Goal: Task Accomplishment & Management: Use online tool/utility

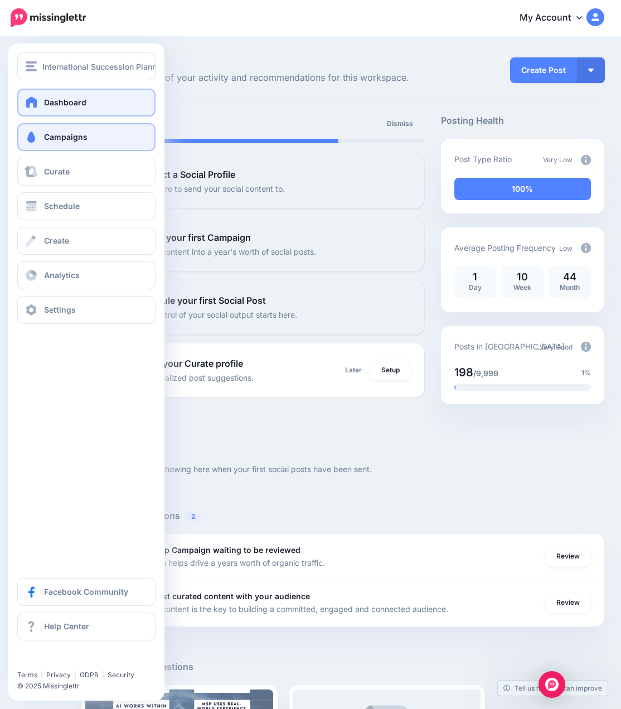
click at [81, 138] on span "Campaigns" at bounding box center [65, 136] width 43 height 9
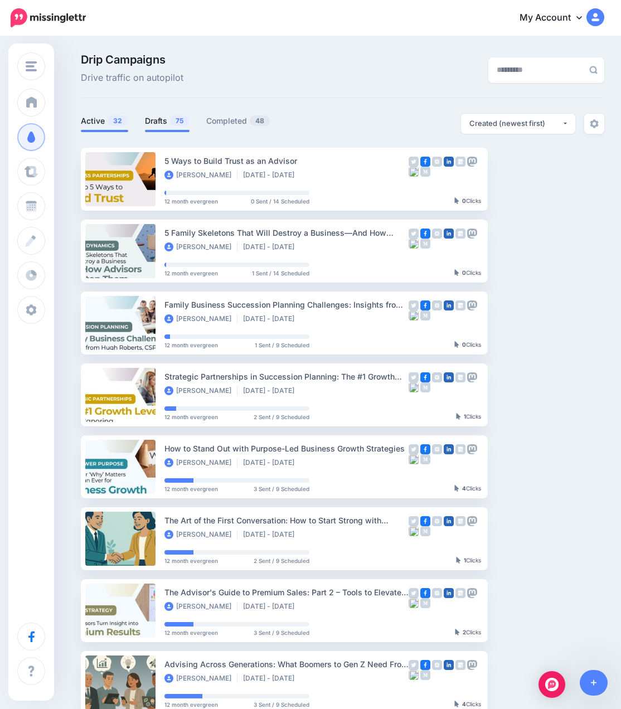
click at [168, 118] on link "Drafts 75" at bounding box center [167, 120] width 45 height 13
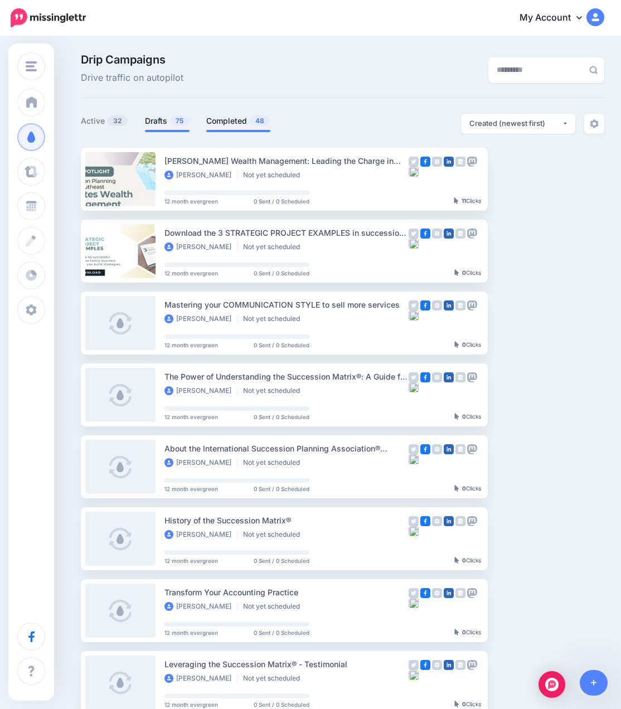
click at [241, 120] on link "Completed 48" at bounding box center [238, 120] width 64 height 13
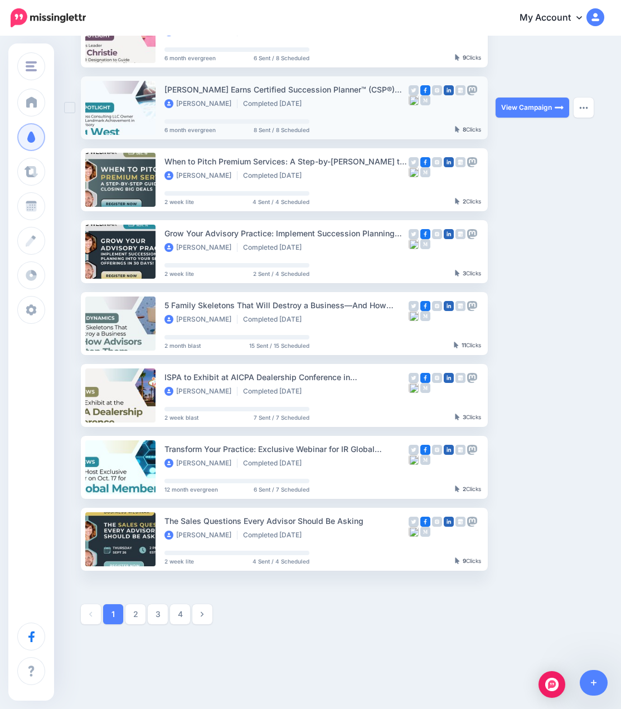
scroll to position [314, 0]
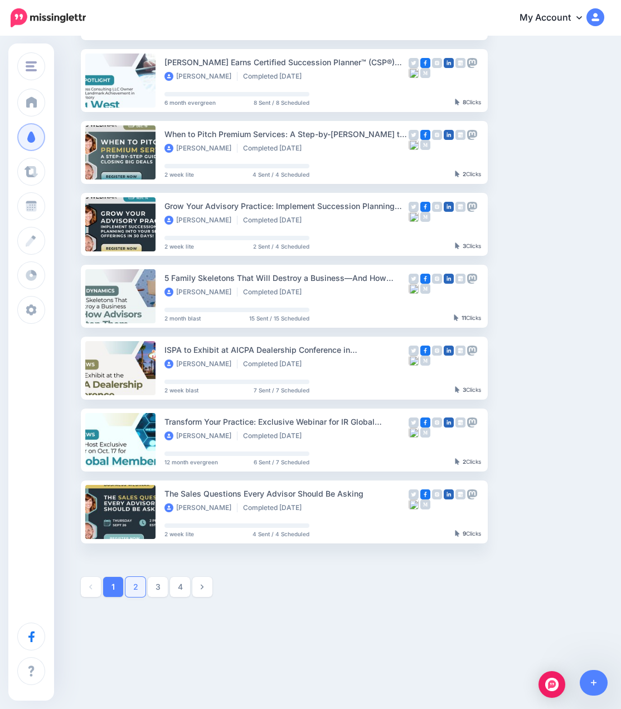
click at [142, 581] on link "2" at bounding box center [135, 587] width 20 height 20
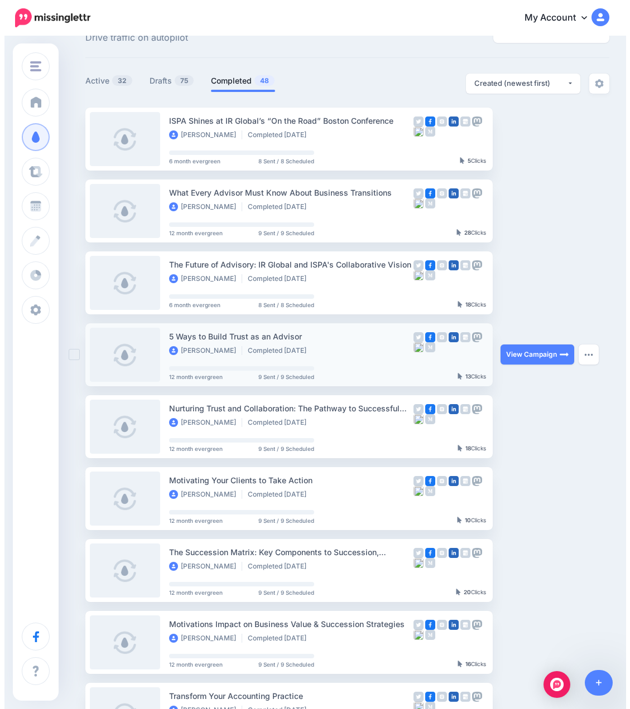
scroll to position [0, 0]
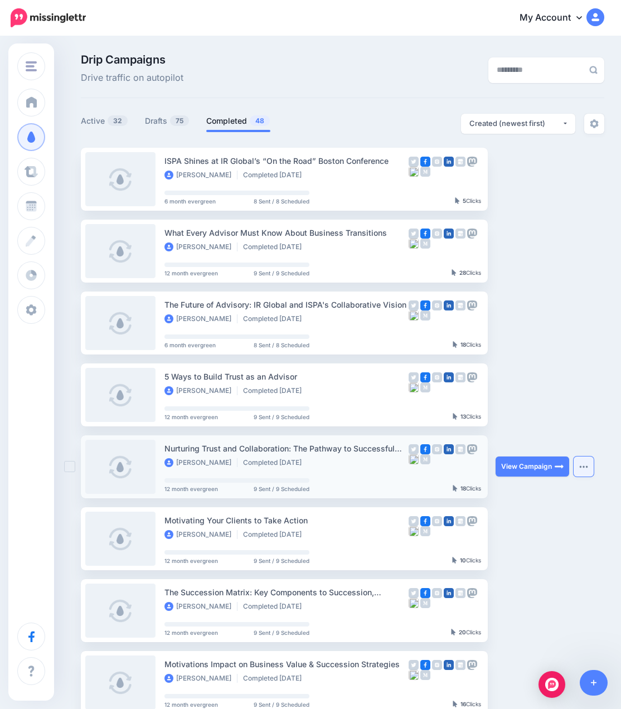
click at [585, 465] on img "button" at bounding box center [583, 466] width 9 height 3
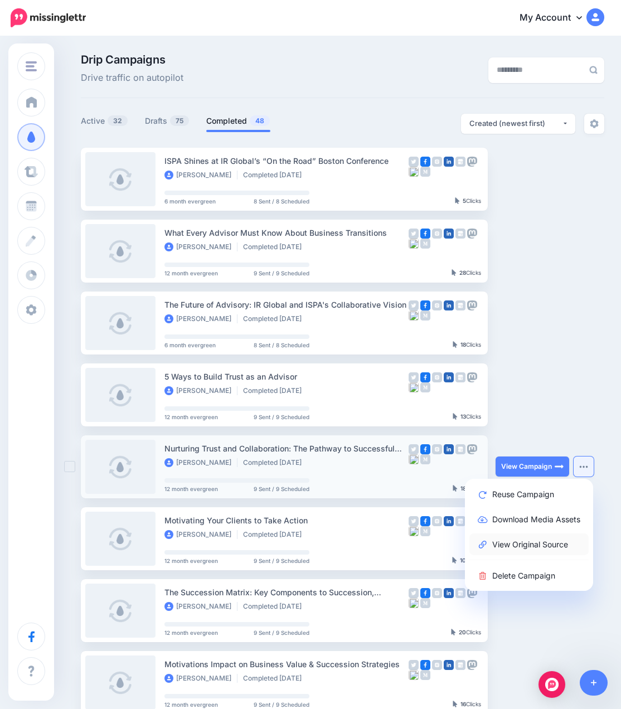
click at [530, 543] on link "View Original Source" at bounding box center [529, 545] width 119 height 22
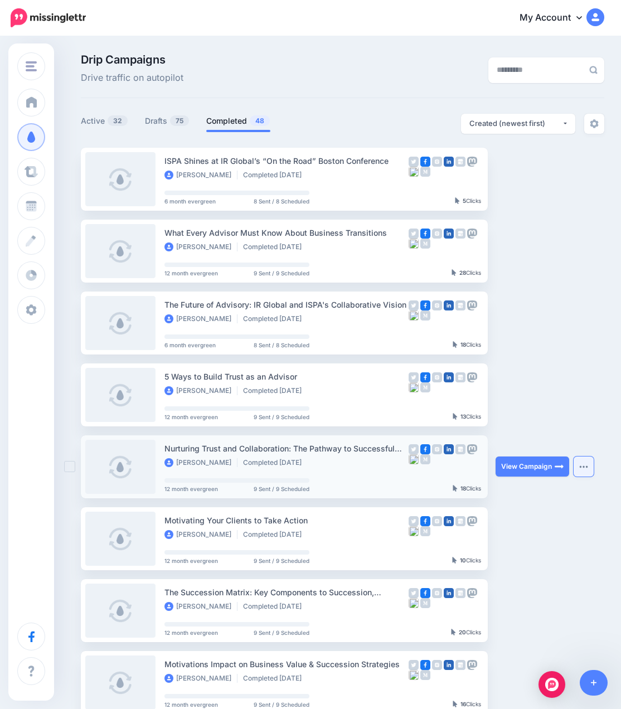
click at [580, 470] on button "button" at bounding box center [584, 467] width 20 height 20
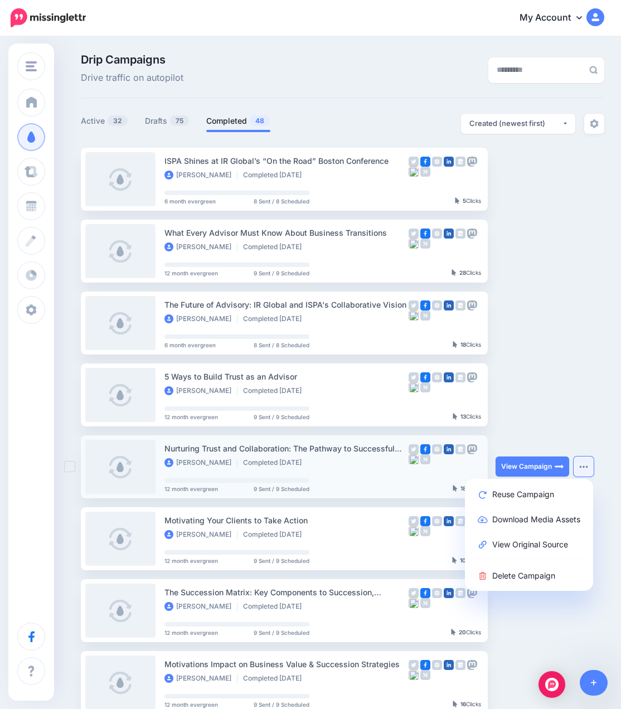
click at [578, 464] on button "button" at bounding box center [584, 467] width 20 height 20
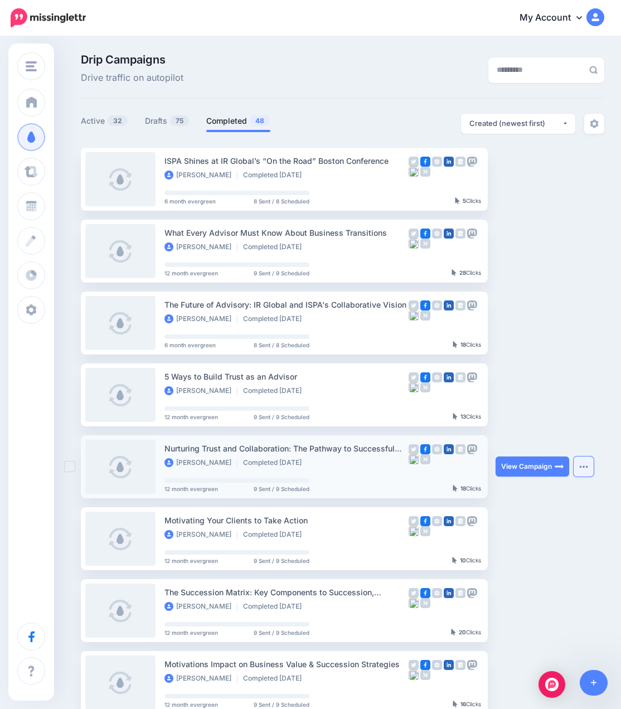
click at [582, 472] on button "button" at bounding box center [584, 467] width 20 height 20
click at [596, 680] on icon at bounding box center [594, 683] width 6 height 8
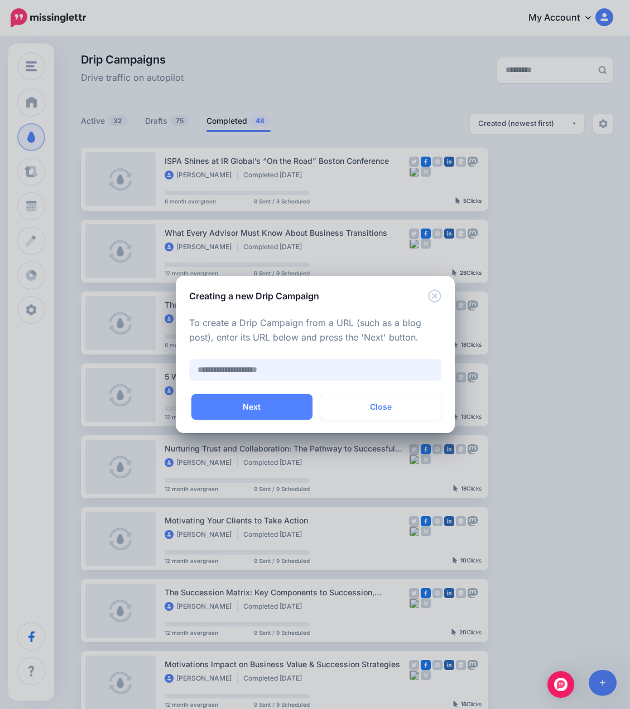
paste input "**********"
type input "**********"
click at [276, 414] on button "Next" at bounding box center [251, 407] width 121 height 26
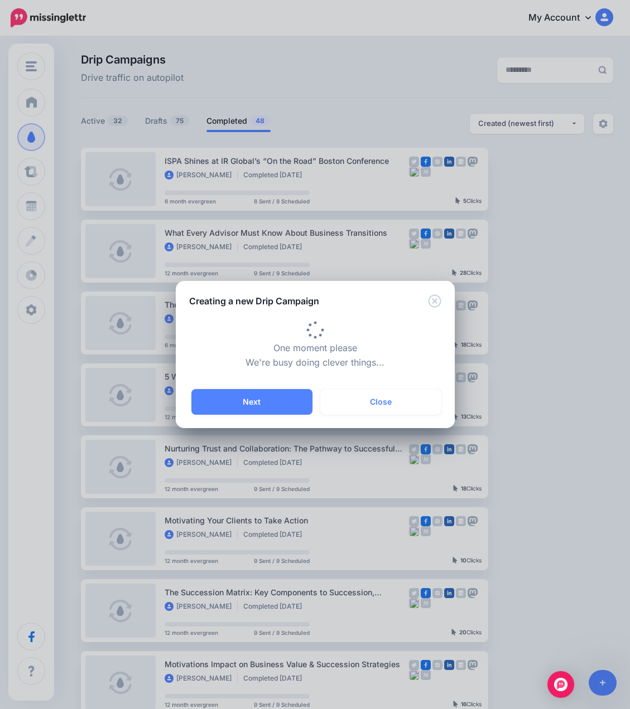
type input "**********"
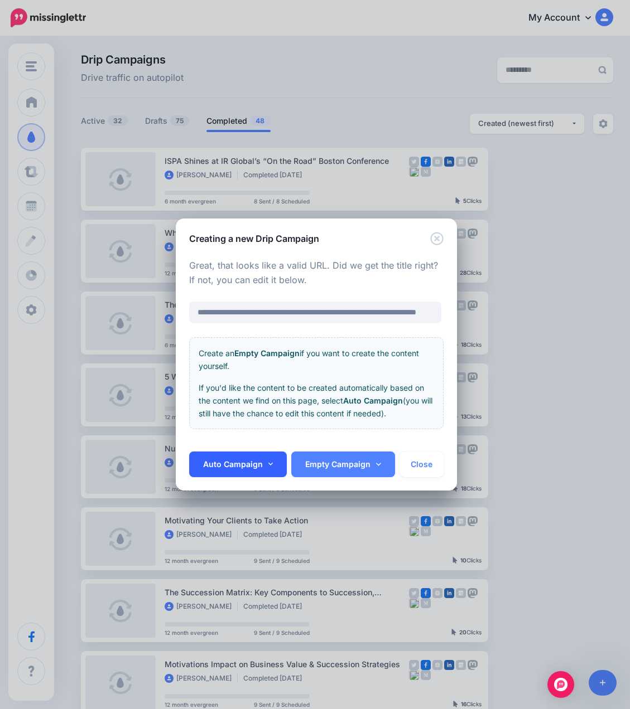
click at [253, 466] on link "Auto Campaign" at bounding box center [238, 465] width 98 height 26
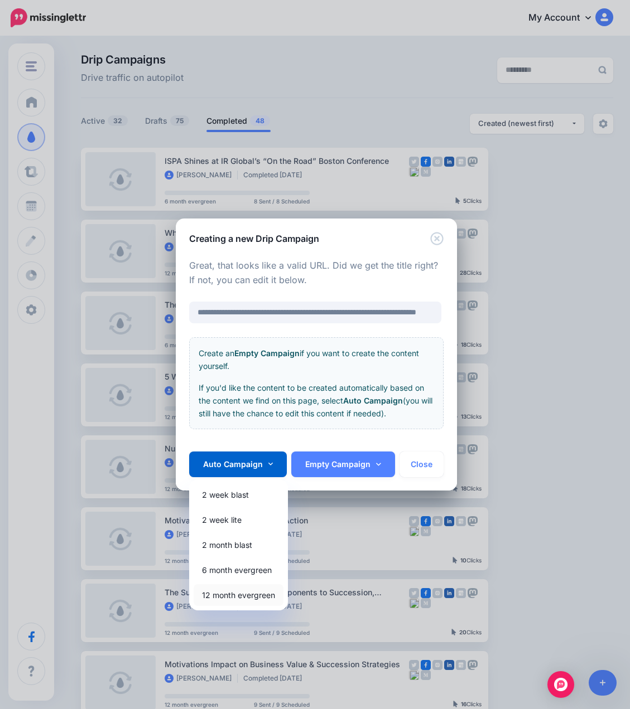
click at [226, 594] on link "12 month evergreen" at bounding box center [238, 595] width 90 height 22
